Goal: Task Accomplishment & Management: Manage account settings

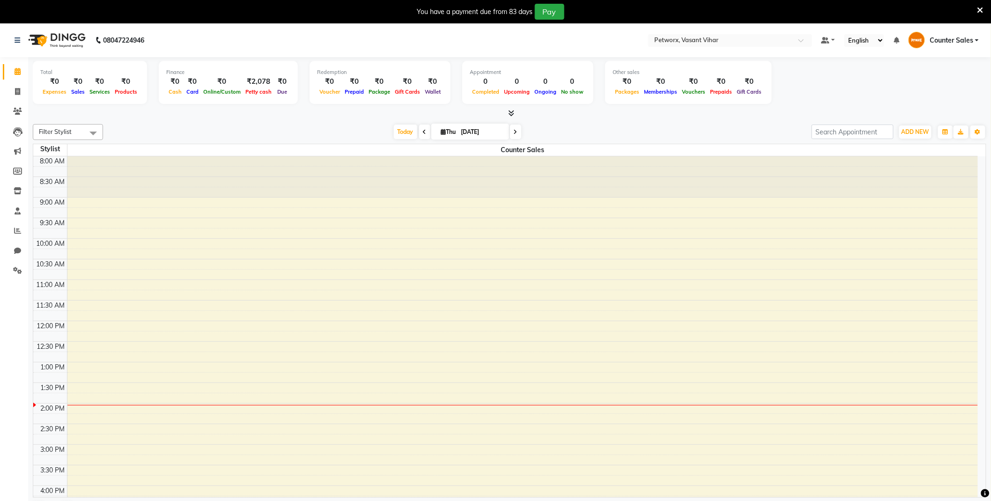
click at [945, 41] on span "Counter Sales" at bounding box center [952, 41] width 44 height 10
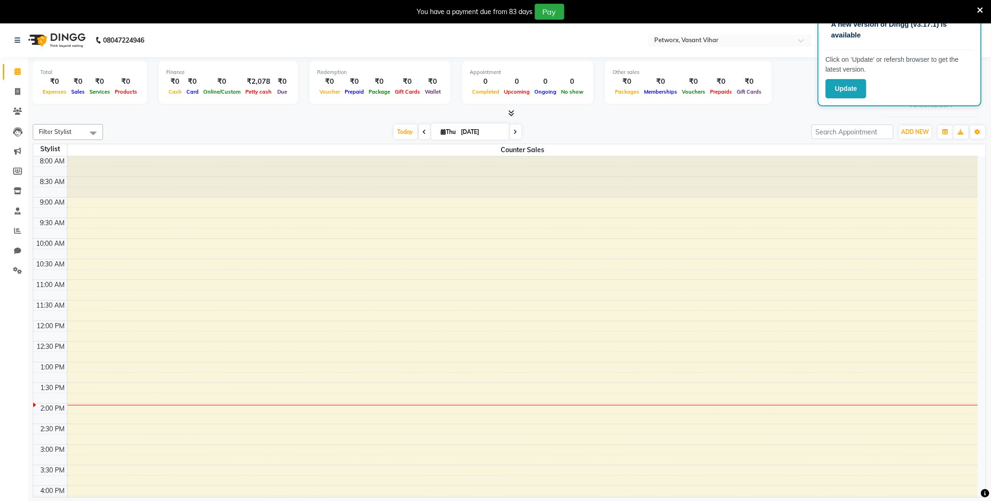
click at [348, 119] on div "Total ₹0 Expenses ₹0 Sales ₹0 Services ₹0 Products Finance ₹0 Cash ₹0 Card ₹0 O…" at bounding box center [509, 291] width 963 height 468
click at [21, 36] on link at bounding box center [19, 40] width 9 height 26
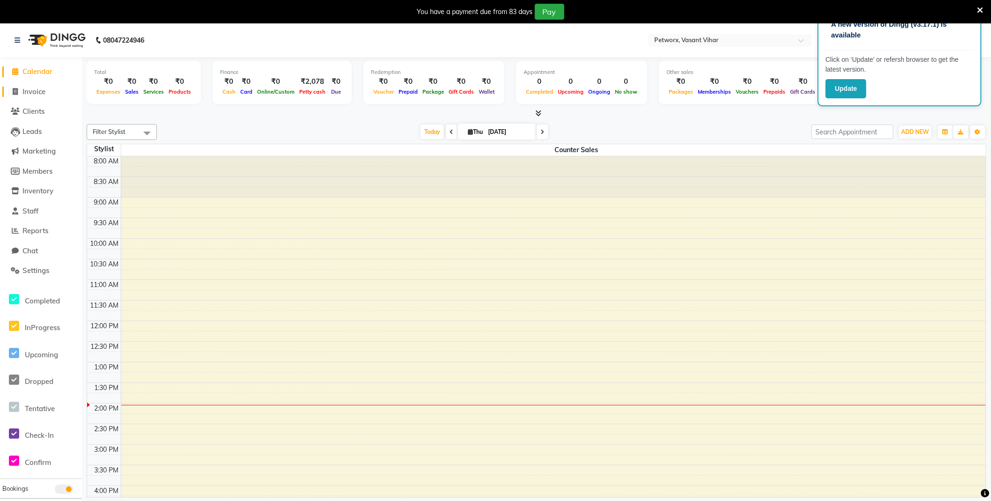
click at [31, 95] on span "Invoice" at bounding box center [33, 91] width 23 height 9
select select "8491"
select select "service"
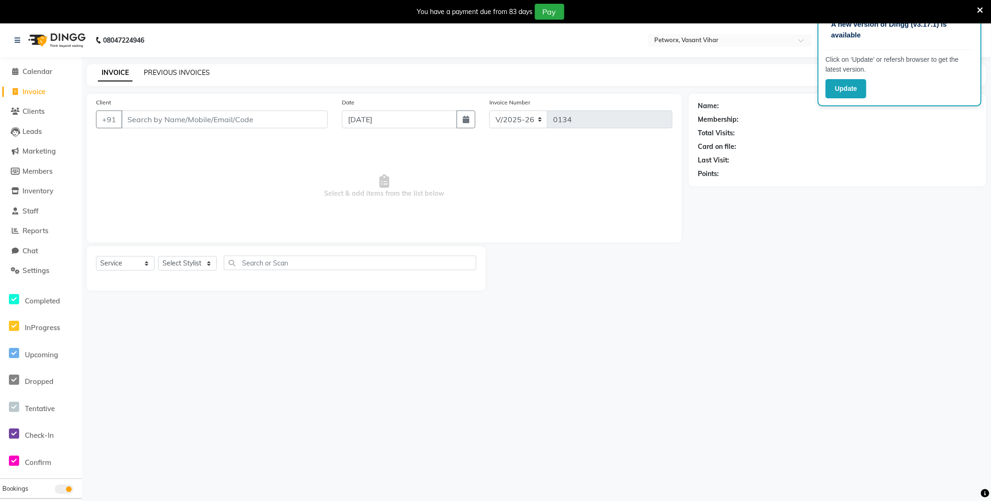
click at [184, 71] on link "PREVIOUS INVOICES" at bounding box center [177, 72] width 66 height 8
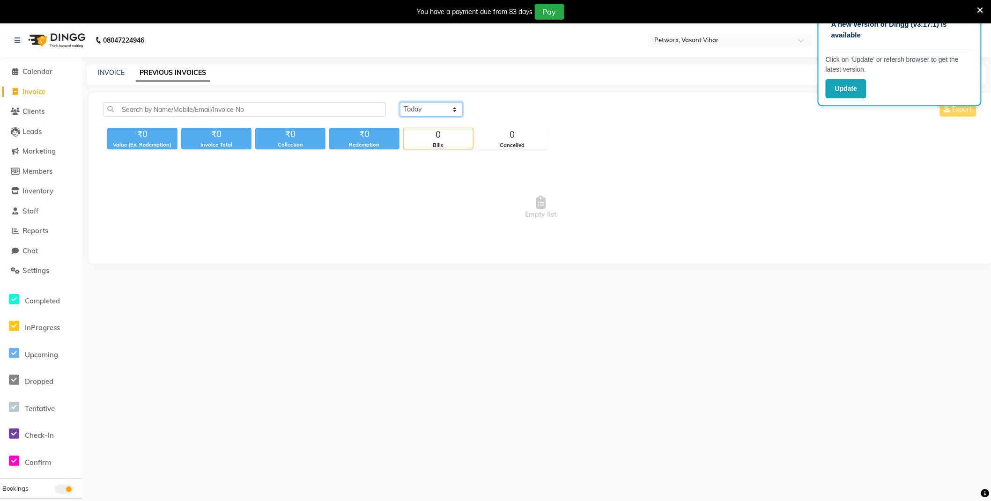
click at [445, 110] on select "[DATE] [DATE] Custom Range" at bounding box center [431, 109] width 63 height 15
click at [400, 102] on select "[DATE] [DATE] Custom Range" at bounding box center [431, 109] width 63 height 15
click at [425, 109] on select "[DATE] [DATE] Custom Range" at bounding box center [431, 109] width 63 height 15
select select "range"
click at [400, 102] on select "[DATE] [DATE] Custom Range" at bounding box center [431, 109] width 63 height 15
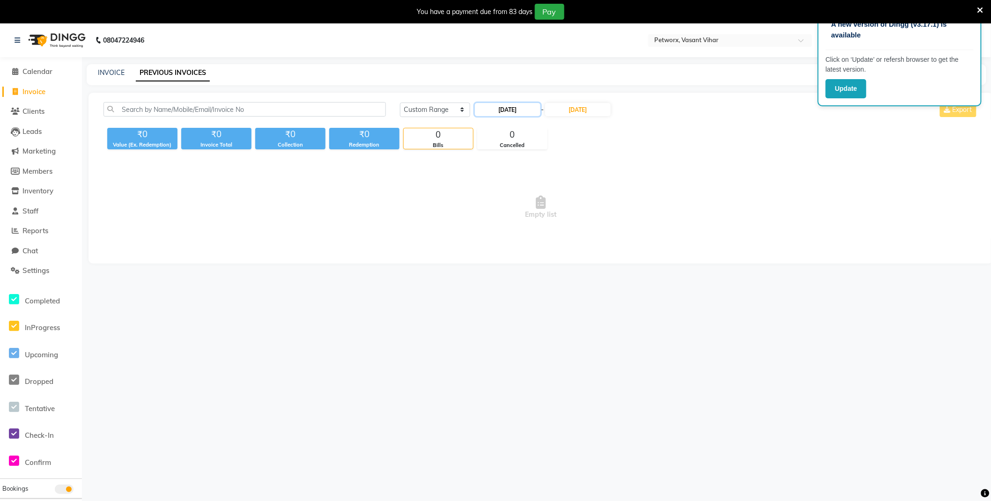
click at [500, 114] on input "[DATE]" at bounding box center [508, 109] width 66 height 13
select select "9"
select select "2025"
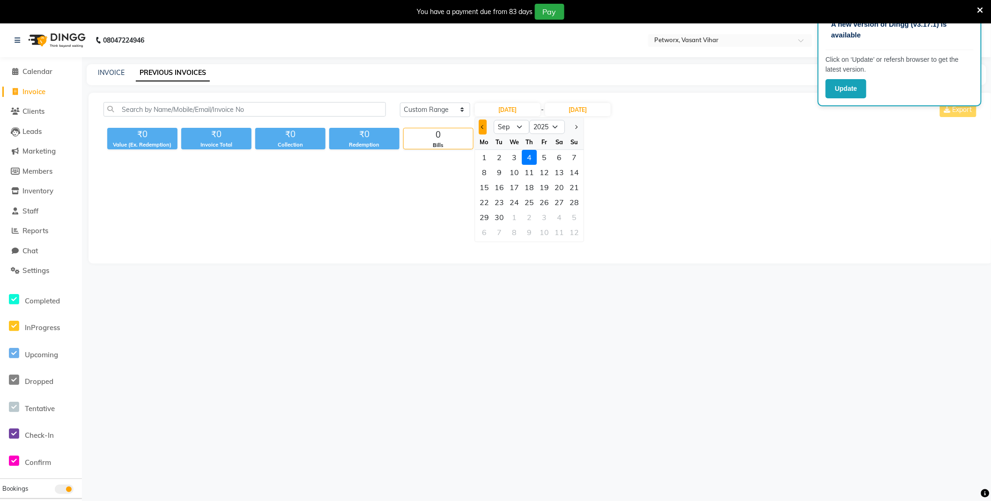
click at [483, 126] on span "Previous month" at bounding box center [483, 127] width 4 height 4
select select "8"
click at [545, 160] on div "1" at bounding box center [544, 157] width 15 height 15
type input "[DATE]"
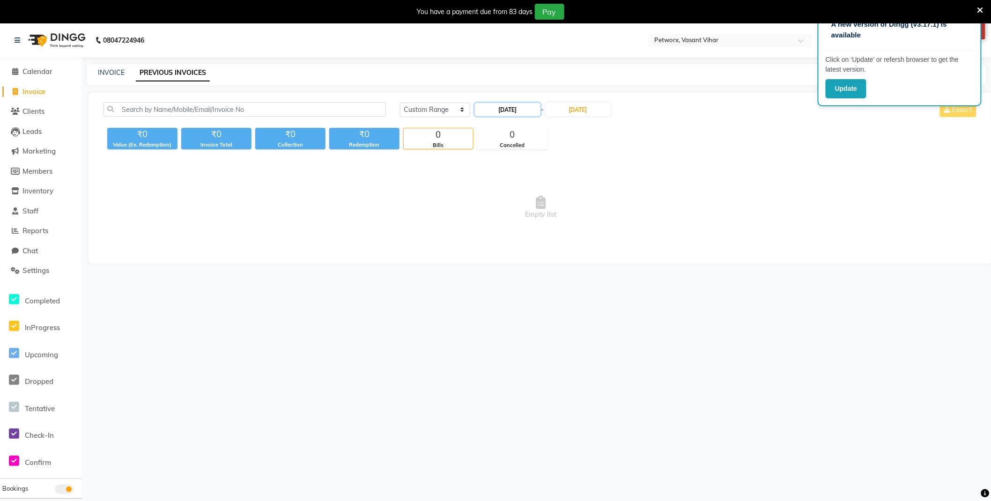
click at [488, 113] on input "[DATE]" at bounding box center [508, 109] width 66 height 13
select select "8"
select select "2025"
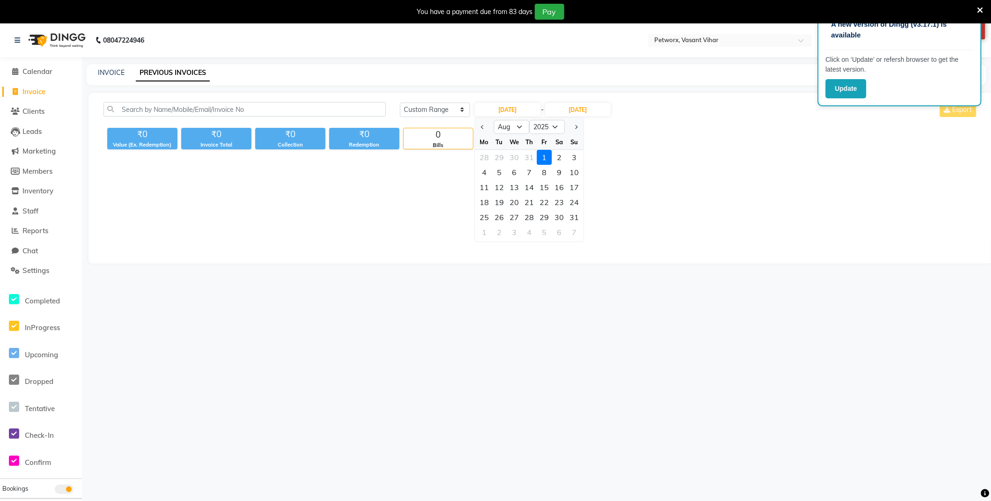
click at [478, 123] on div at bounding box center [484, 126] width 19 height 15
click at [483, 126] on span "Previous month" at bounding box center [483, 127] width 4 height 4
select select "7"
click at [978, 7] on icon at bounding box center [981, 10] width 6 height 8
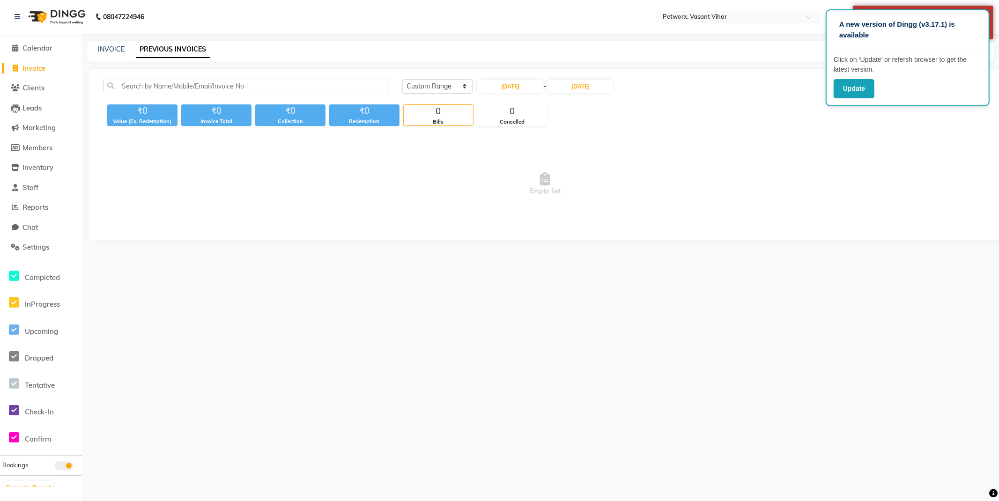
click at [816, 157] on span "Empty list" at bounding box center [545, 184] width 883 height 94
click at [911, 69] on p "Click on ‘Update’ or refersh browser to get the latest version." at bounding box center [908, 65] width 148 height 20
click at [856, 87] on button "Update" at bounding box center [854, 88] width 41 height 19
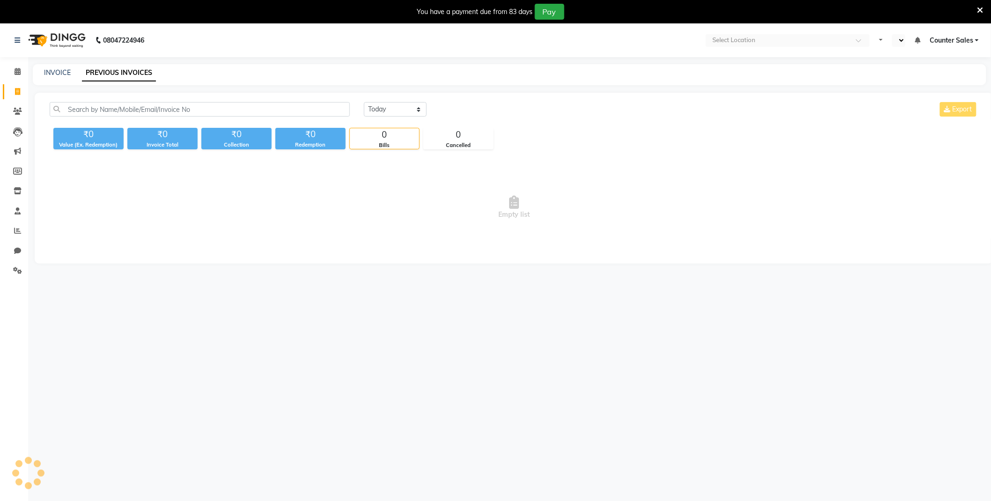
select select "en"
click at [986, 1] on div "You have a payment due from 83 days Pay" at bounding box center [495, 11] width 991 height 23
click at [940, 43] on span "Counter Sales" at bounding box center [952, 41] width 44 height 10
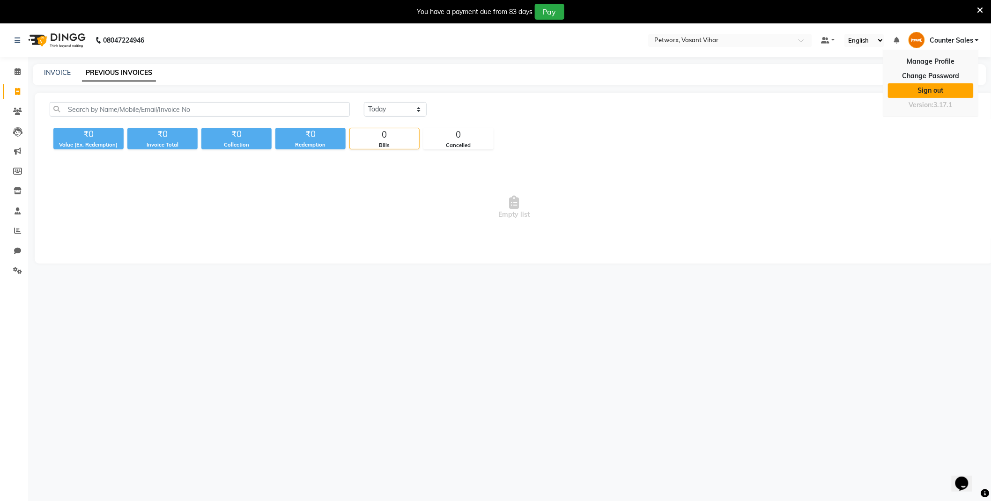
click at [933, 97] on link "Sign out" at bounding box center [931, 90] width 86 height 15
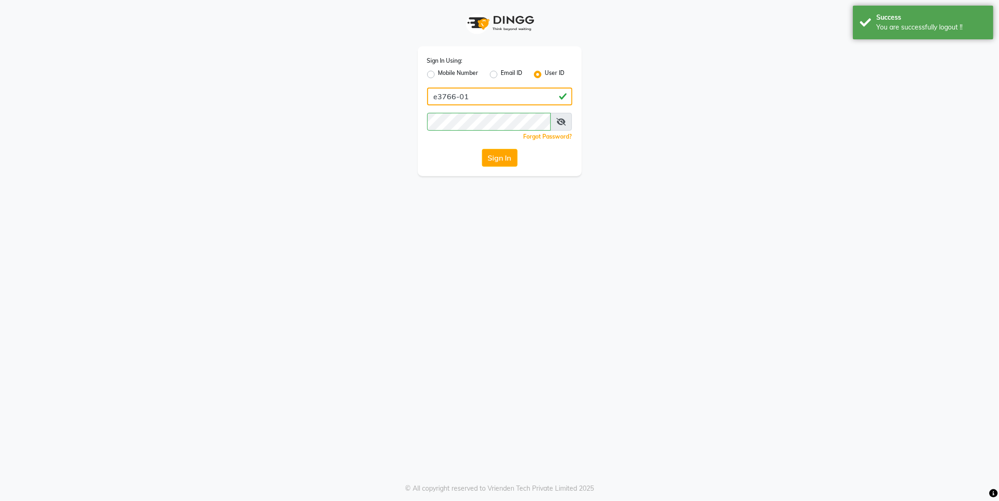
click at [477, 101] on input "e3766-01" at bounding box center [499, 97] width 145 height 18
click at [452, 193] on div "Sign In Using: Mobile Number Email ID User ID e3766-01 Remember me Forgot Passw…" at bounding box center [499, 250] width 999 height 501
click at [561, 120] on icon at bounding box center [560, 121] width 9 height 7
click at [512, 102] on input "e3766-01" at bounding box center [499, 97] width 145 height 18
type input "e1780-15"
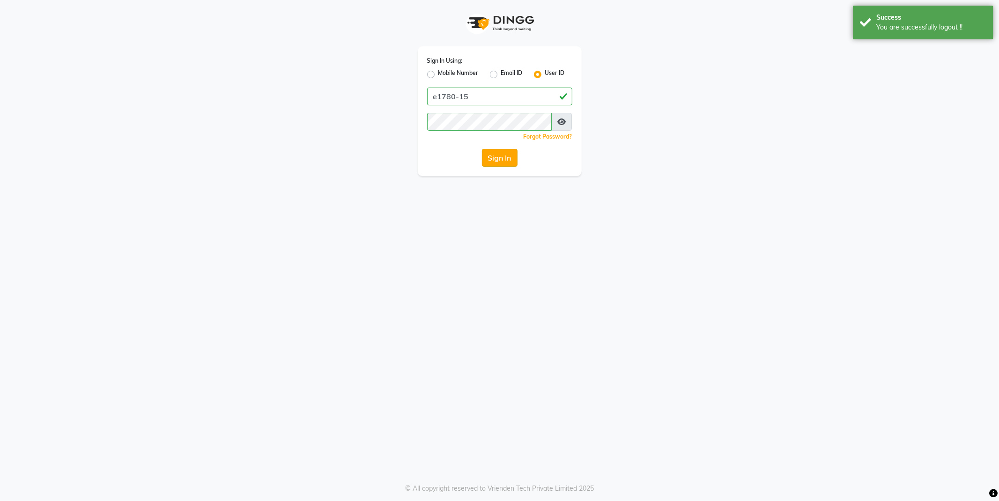
click at [495, 158] on button "Sign In" at bounding box center [500, 158] width 36 height 18
